Goal: Information Seeking & Learning: Learn about a topic

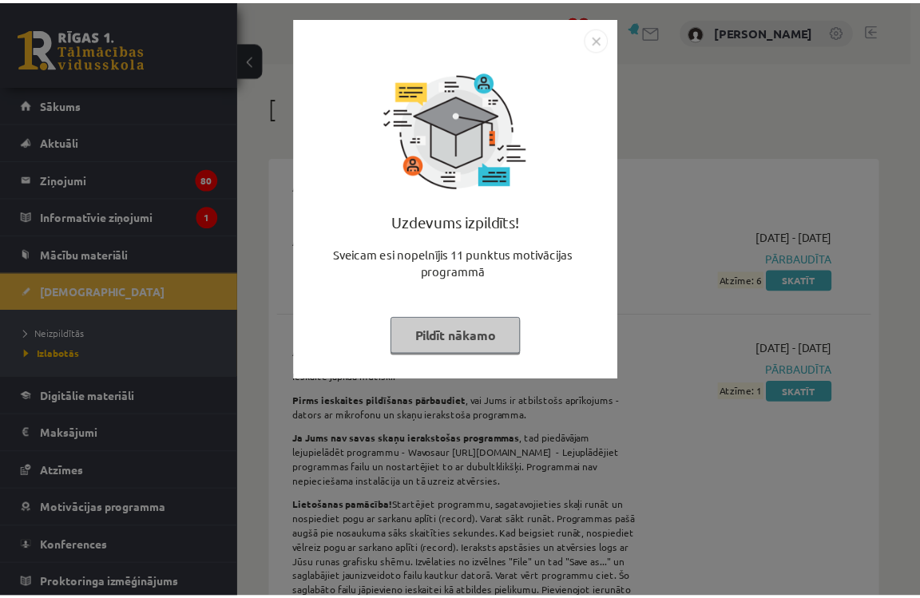
scroll to position [7179, 0]
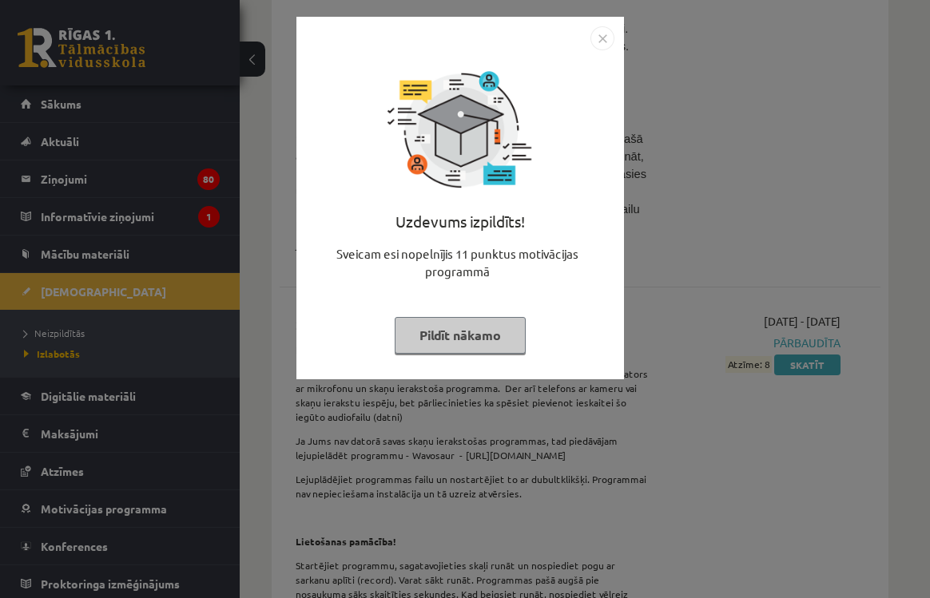
click at [597, 35] on img "Close" at bounding box center [602, 38] width 24 height 24
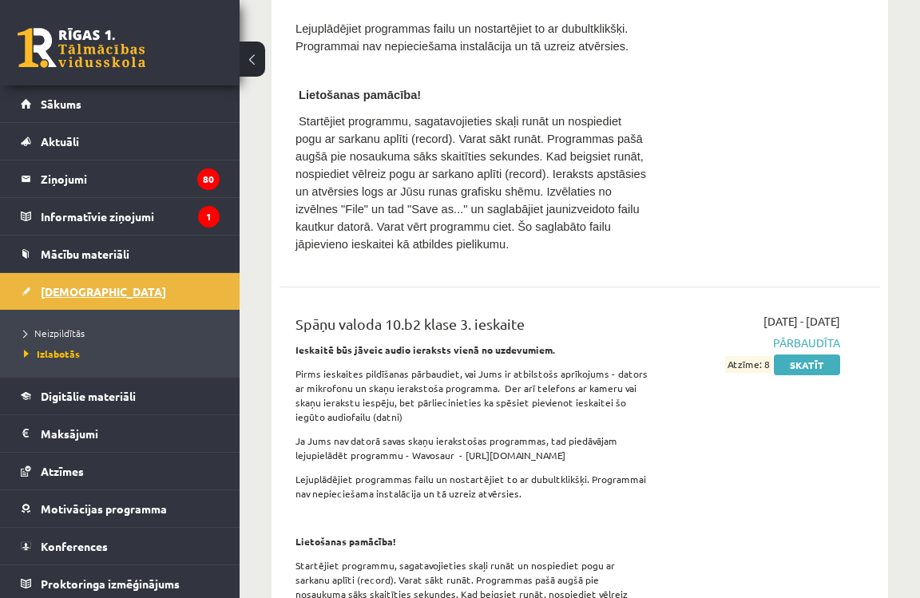
click at [74, 294] on span "[DEMOGRAPHIC_DATA]" at bounding box center [103, 291] width 125 height 14
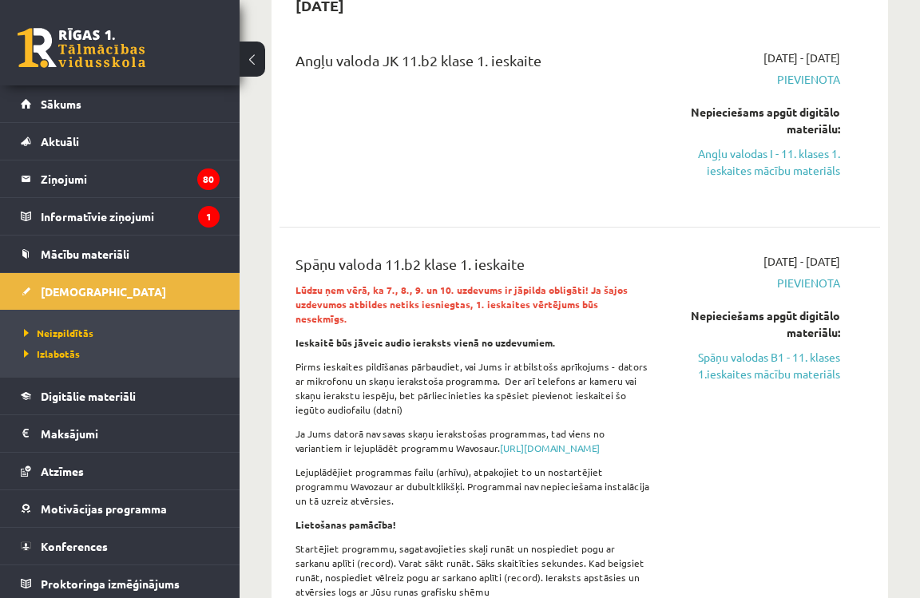
scroll to position [192, 0]
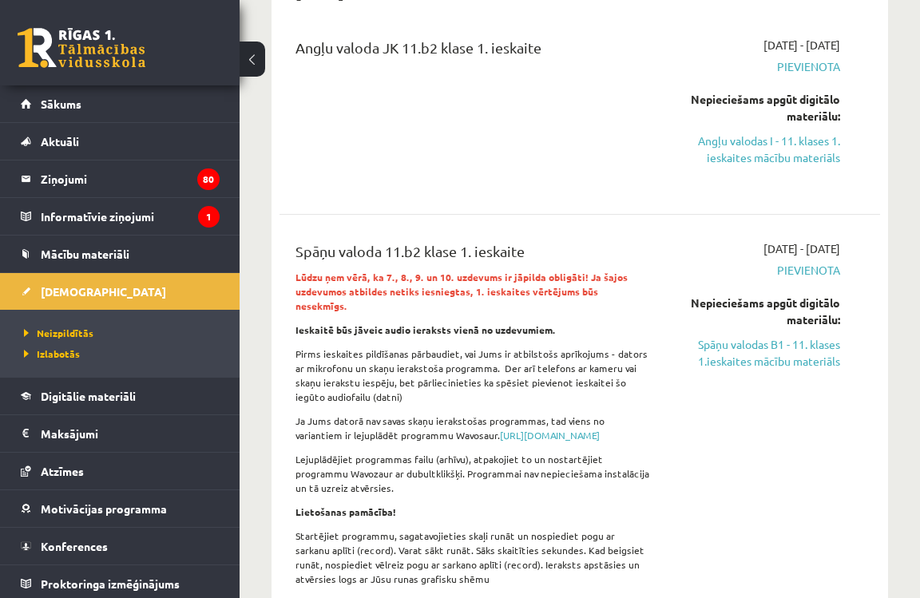
click at [740, 376] on div "[DATE] - [DATE] [GEOGRAPHIC_DATA] Nepieciešams apgūt digitālo materiālu: Spāņu …" at bounding box center [757, 444] width 189 height 408
click at [738, 368] on link "Spāņu valodas B1 - 11. klases 1.ieskaites mācību materiāls" at bounding box center [757, 353] width 165 height 34
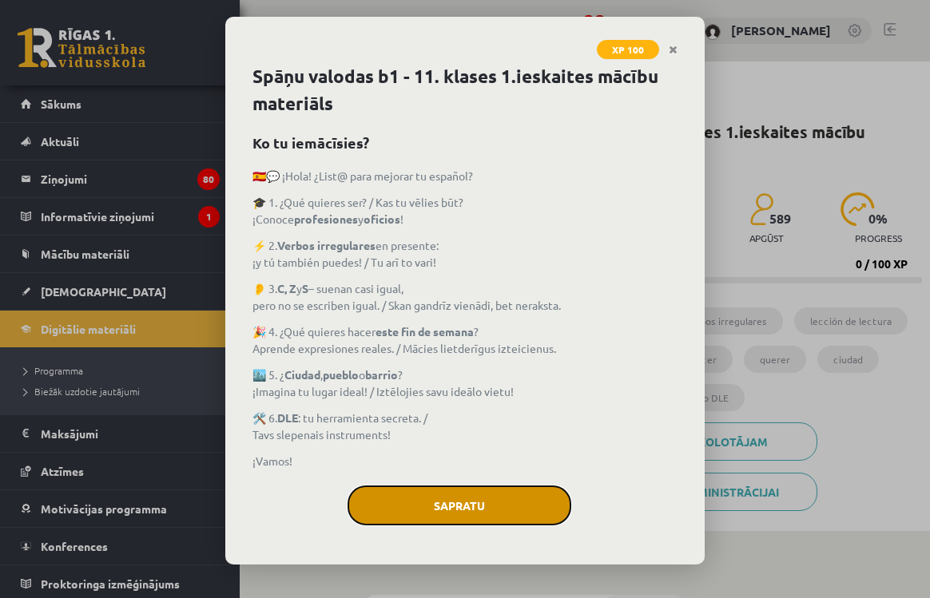
click at [448, 502] on button "Sapratu" at bounding box center [459, 506] width 224 height 40
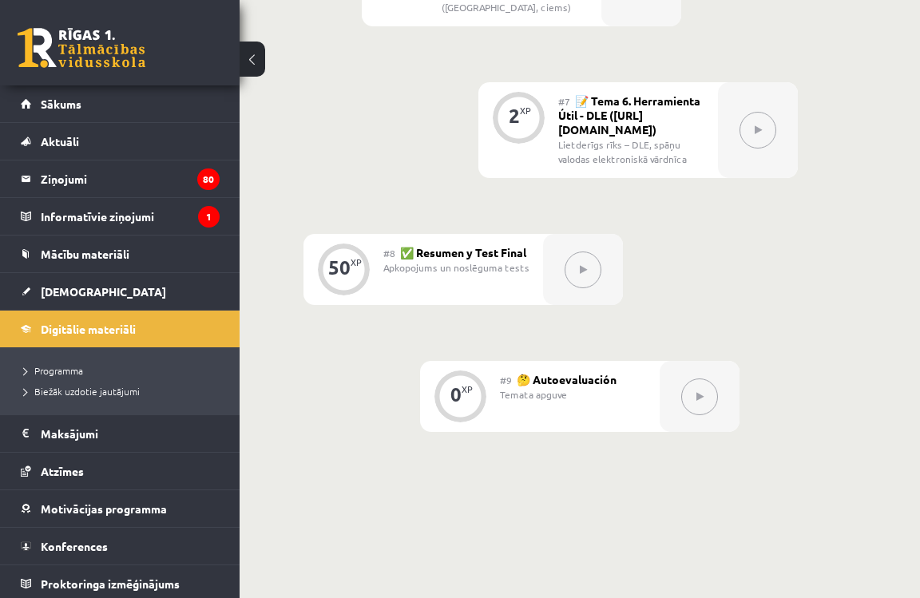
scroll to position [1406, 0]
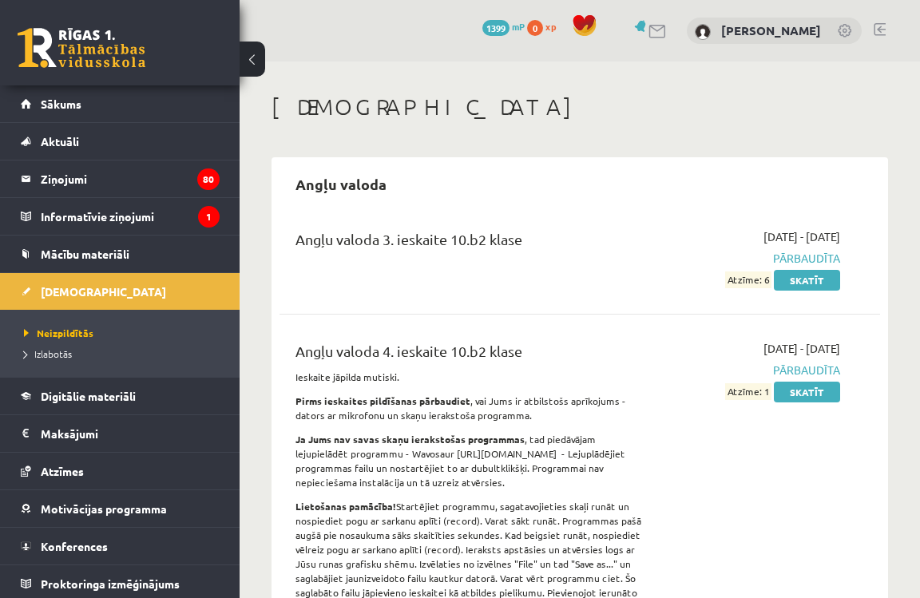
scroll to position [7179, 0]
